Goal: Navigation & Orientation: Find specific page/section

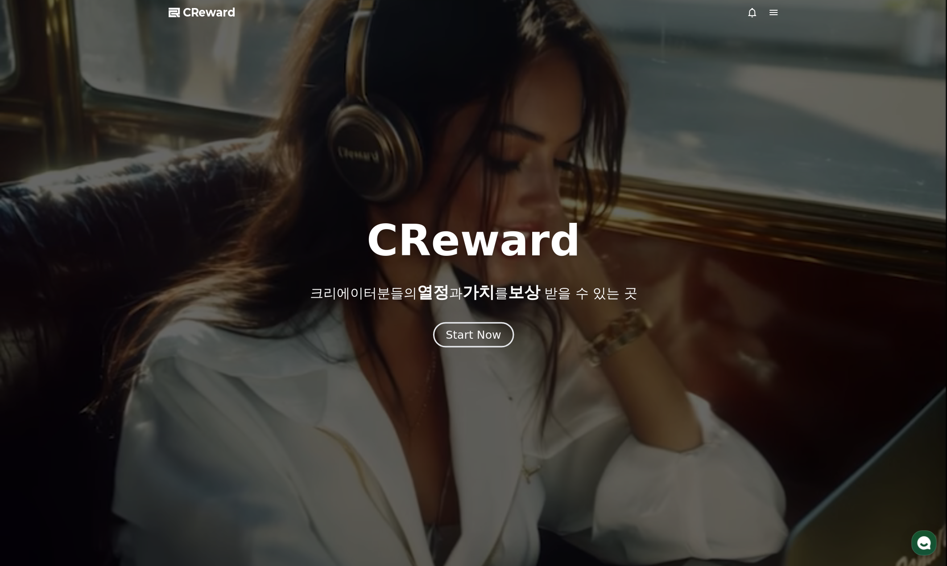
click at [471, 343] on button "Start Now" at bounding box center [473, 334] width 81 height 25
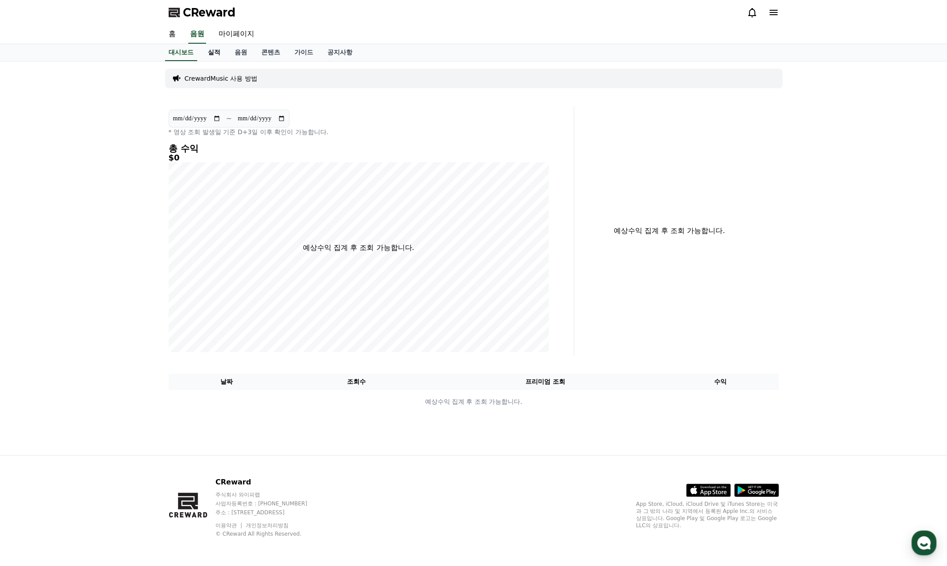
click at [212, 52] on link "실적" at bounding box center [214, 52] width 27 height 17
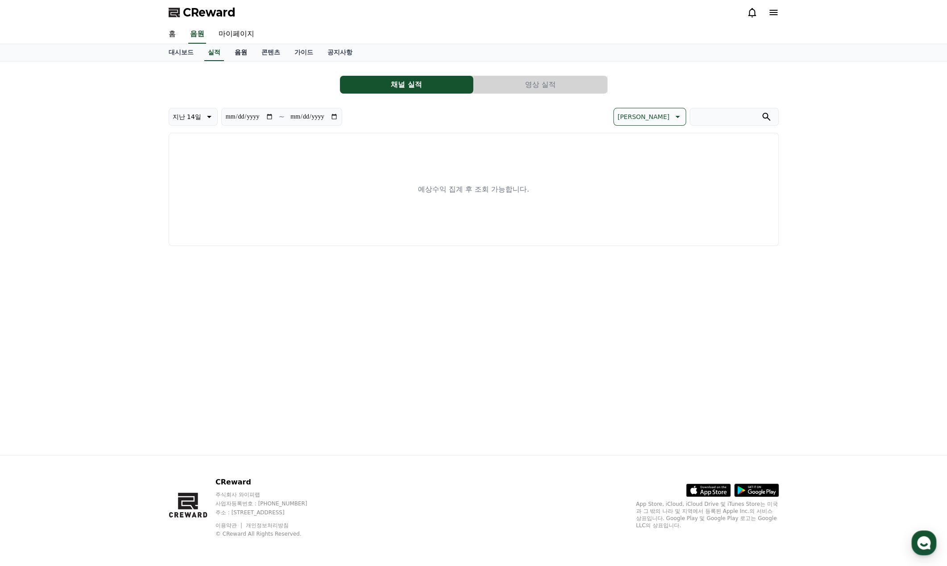
click at [231, 55] on link "음원" at bounding box center [240, 52] width 27 height 17
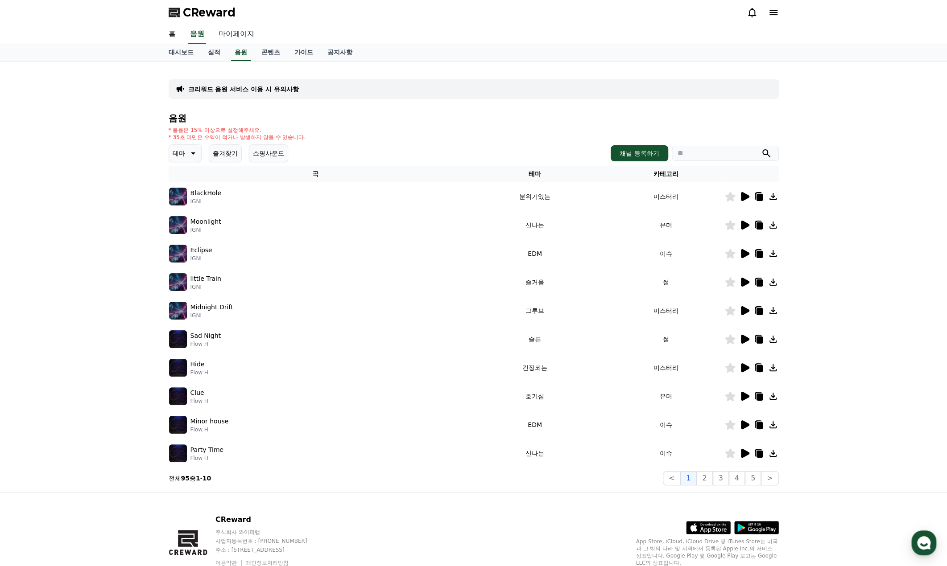
click at [225, 35] on link "마이페이지" at bounding box center [236, 34] width 50 height 19
select select "**********"
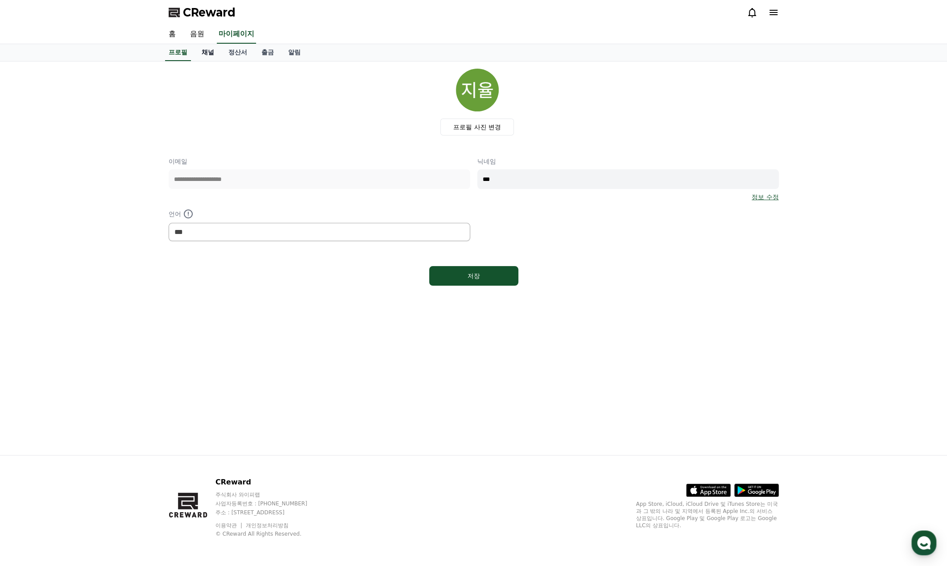
click at [204, 52] on link "채널" at bounding box center [207, 52] width 27 height 17
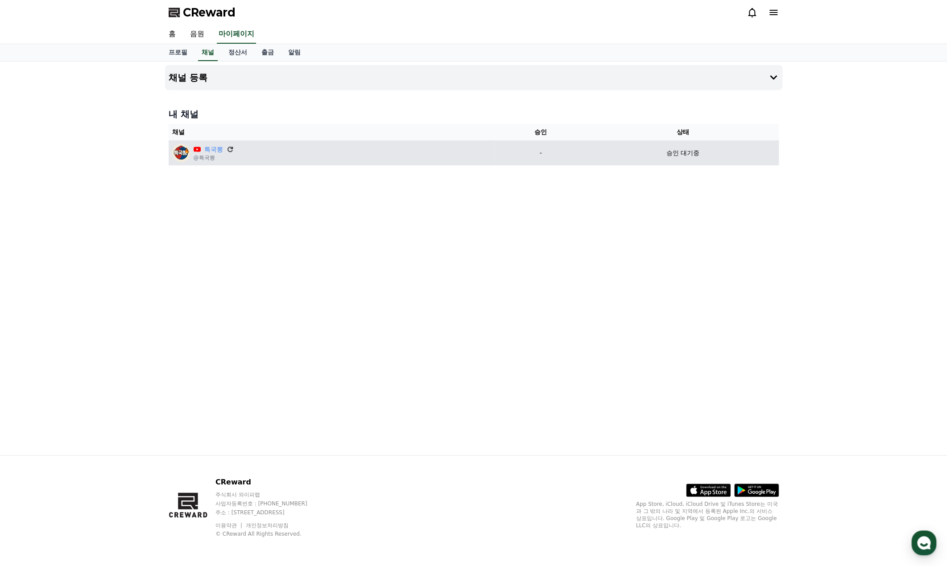
click at [232, 148] on icon at bounding box center [230, 149] width 8 height 8
